Goal: Navigation & Orientation: Find specific page/section

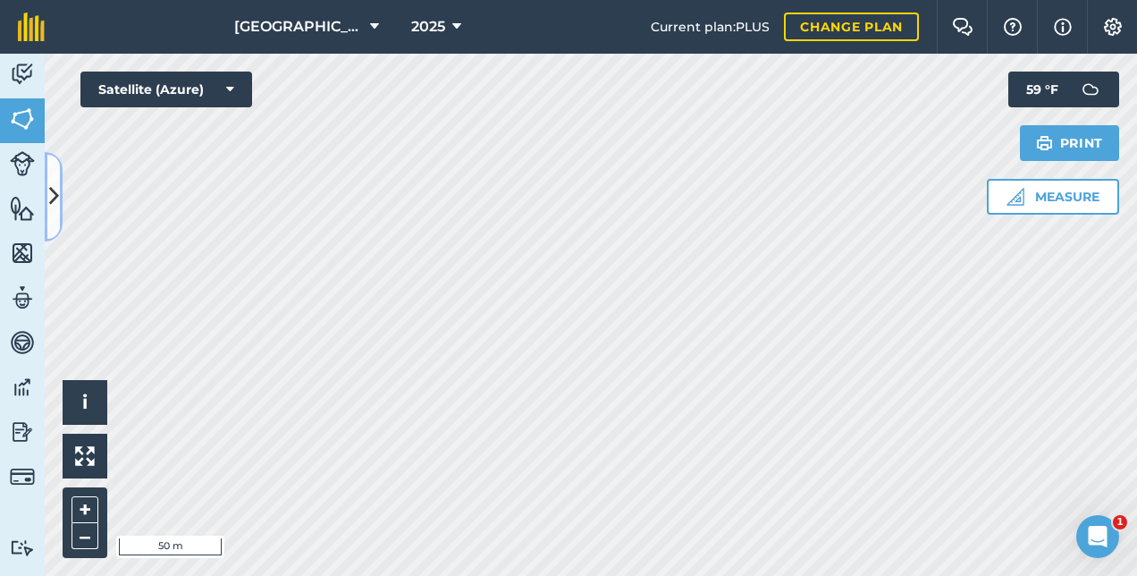
click at [61, 207] on button at bounding box center [54, 196] width 18 height 89
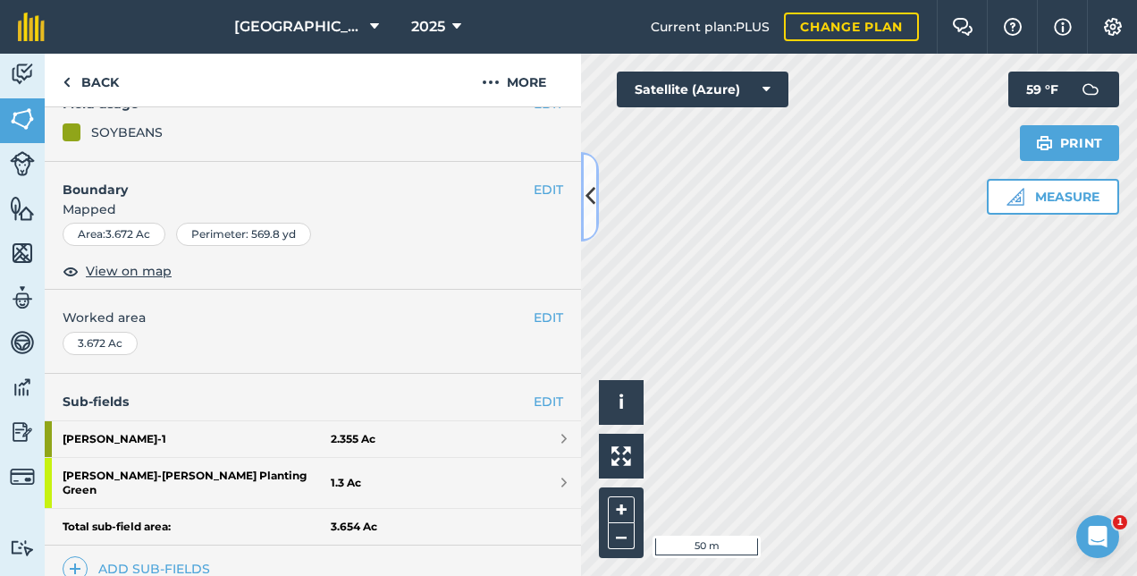
scroll to position [357, 0]
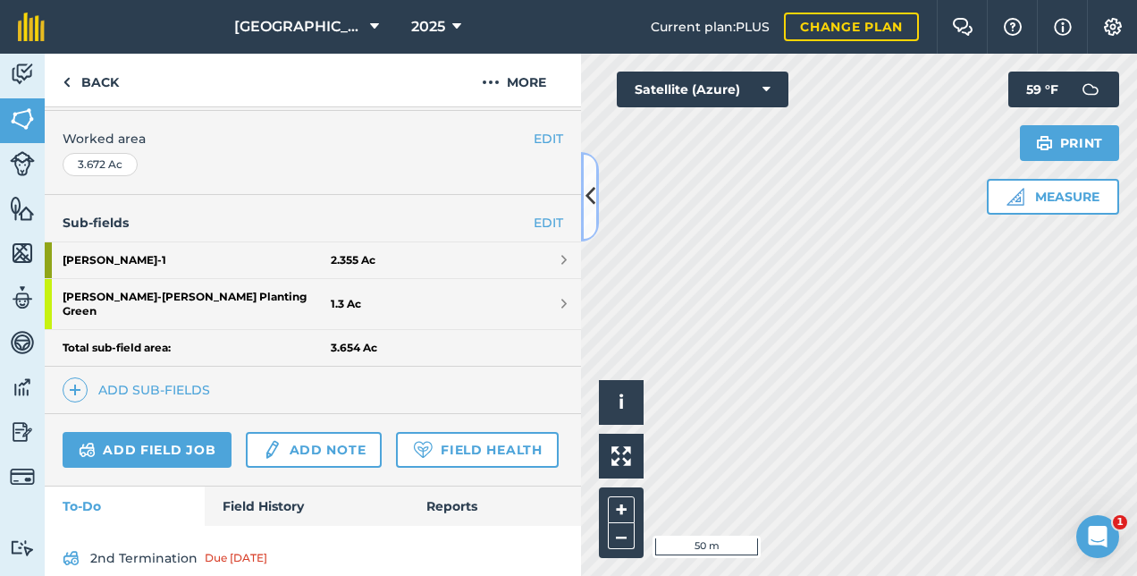
click at [591, 190] on icon at bounding box center [590, 196] width 10 height 31
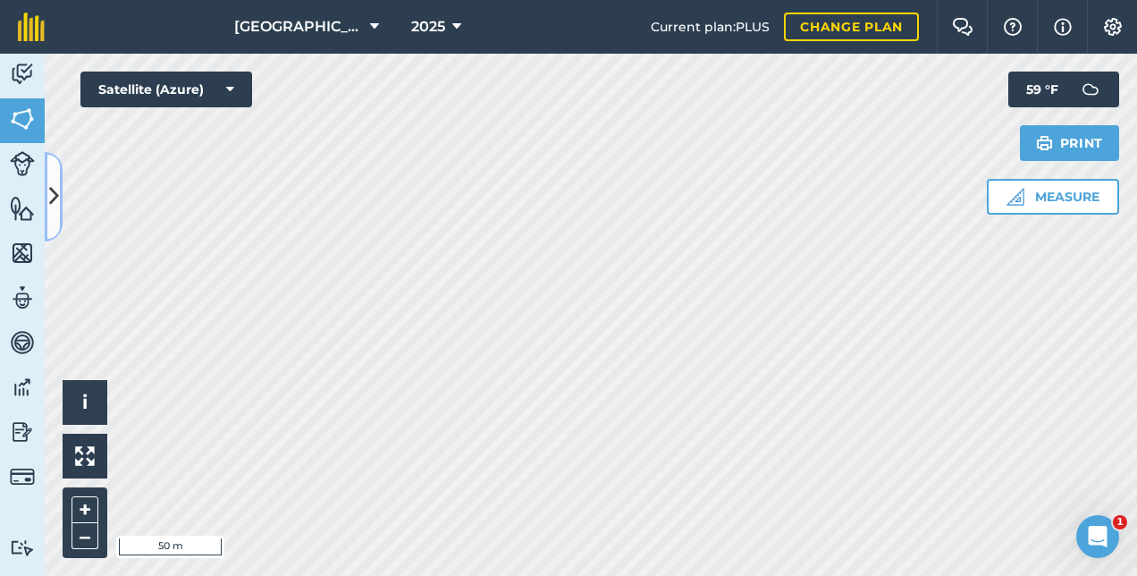
click at [58, 207] on icon at bounding box center [54, 196] width 10 height 31
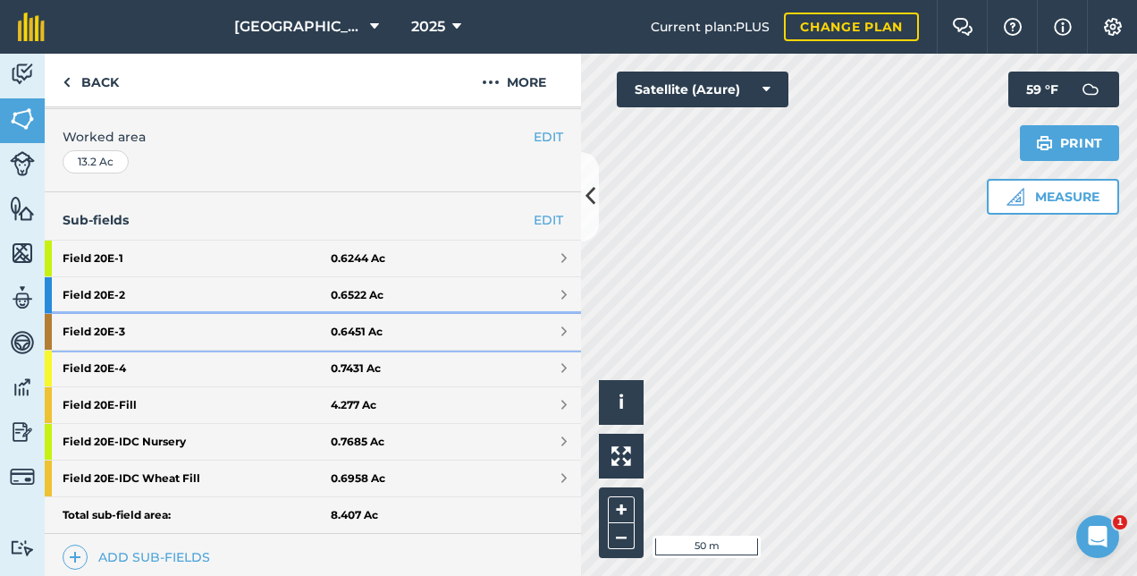
click at [561, 331] on span at bounding box center [563, 331] width 5 height 14
